Goal: Register for event/course

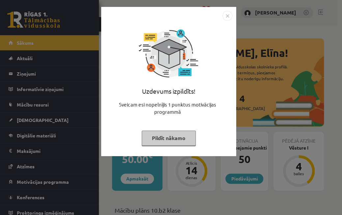
click at [184, 178] on div "Uzdevums izpildīts! Sveicam esi nopelnījis 1 punktus motivācijas programmā Pild…" at bounding box center [171, 107] width 342 height 215
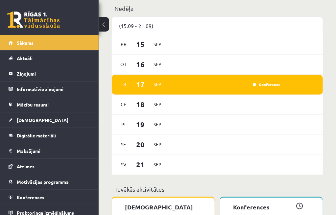
scroll to position [428, 0]
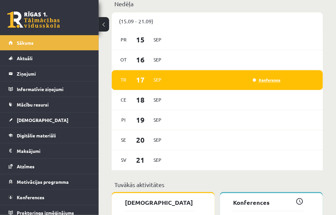
click at [272, 83] on link "Konference" at bounding box center [267, 79] width 28 height 5
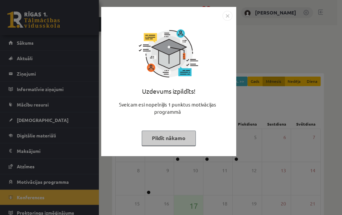
click at [149, 181] on div "Uzdevums izpildīts! Sveicam esi nopelnījis 1 punktus motivācijas programmā Pild…" at bounding box center [171, 107] width 342 height 215
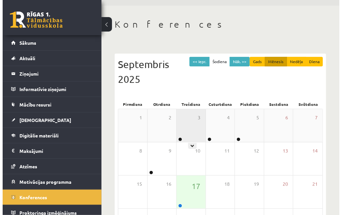
scroll to position [66, 0]
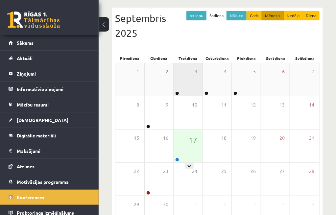
click at [186, 149] on div "17" at bounding box center [188, 146] width 29 height 33
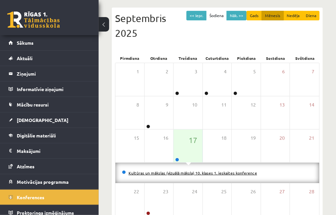
click at [176, 171] on link "Kultūras un mākslas (vizuālā māksla) 10. klases 1. ieskaites konference" at bounding box center [193, 173] width 129 height 5
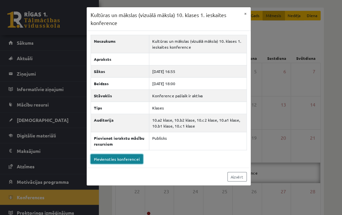
click at [138, 160] on link "Pievienoties konferencei" at bounding box center [117, 159] width 52 height 10
